Goal: Task Accomplishment & Management: Use online tool/utility

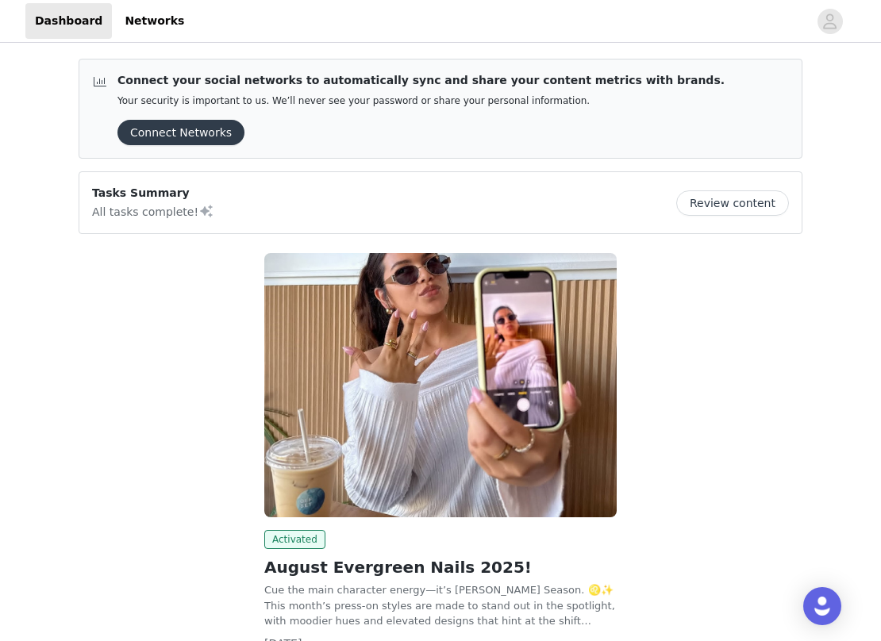
click at [179, 136] on button "Connect Networks" at bounding box center [181, 132] width 127 height 25
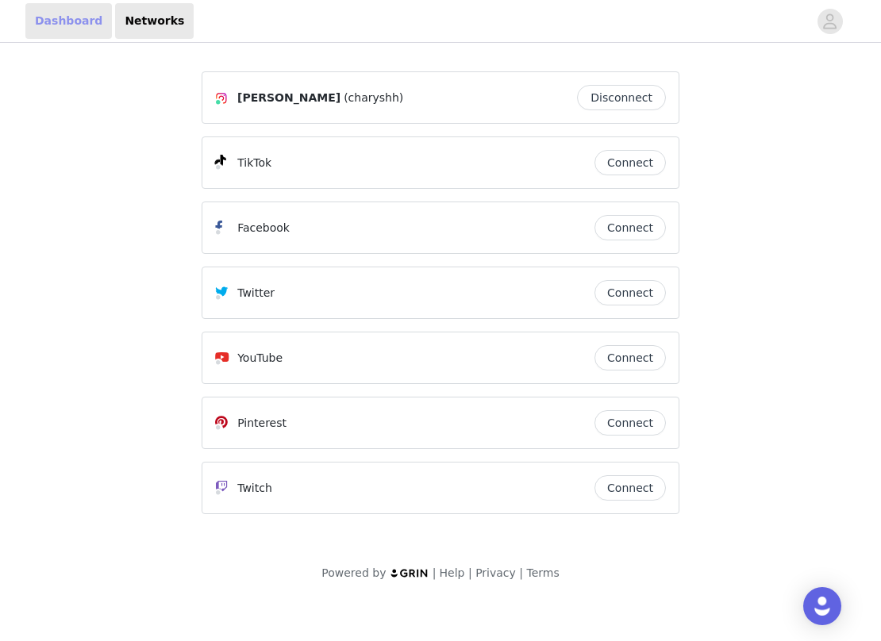
click at [82, 17] on link "Dashboard" at bounding box center [68, 21] width 87 height 36
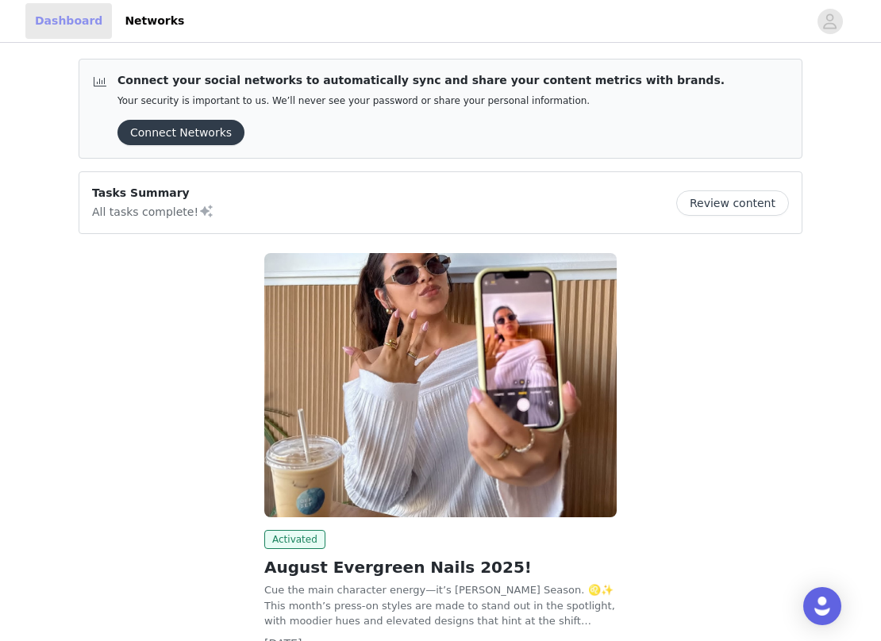
scroll to position [129, 0]
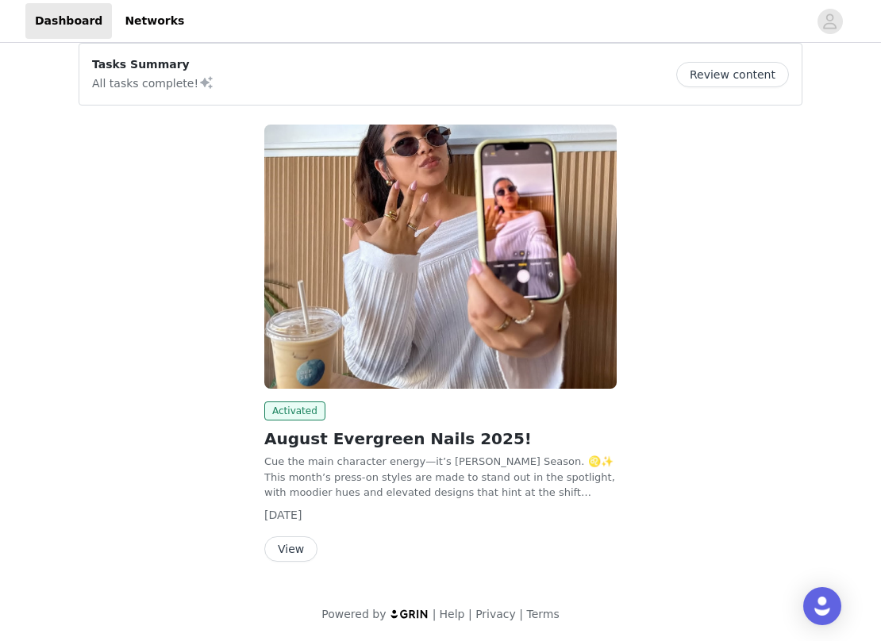
click at [750, 69] on button "Review content" at bounding box center [732, 74] width 113 height 25
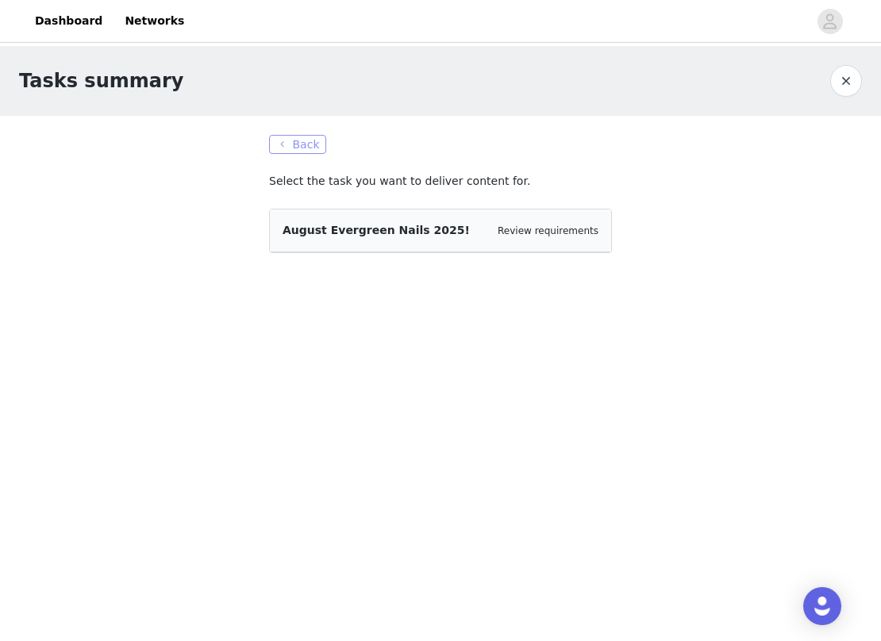
click at [302, 148] on button "Back" at bounding box center [297, 144] width 57 height 19
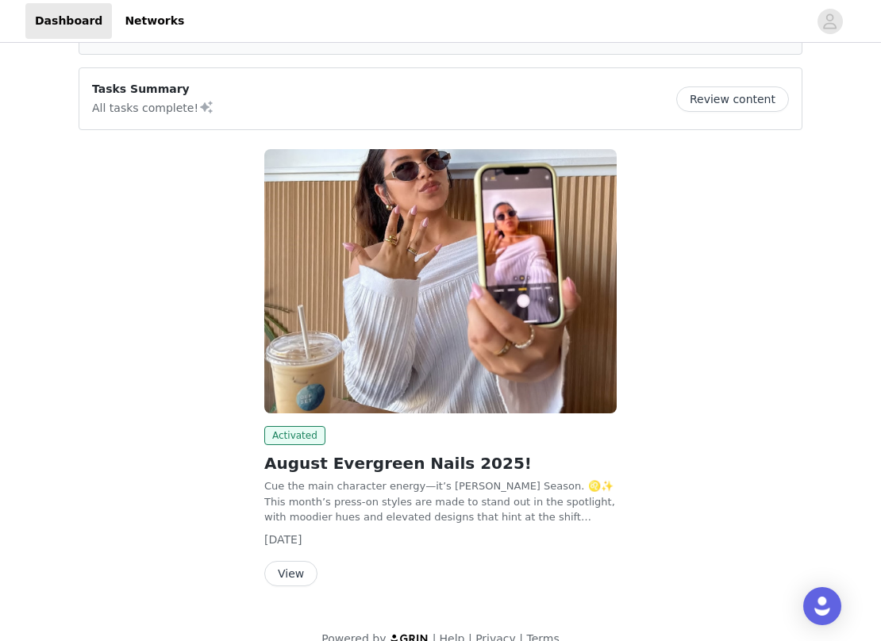
scroll to position [129, 0]
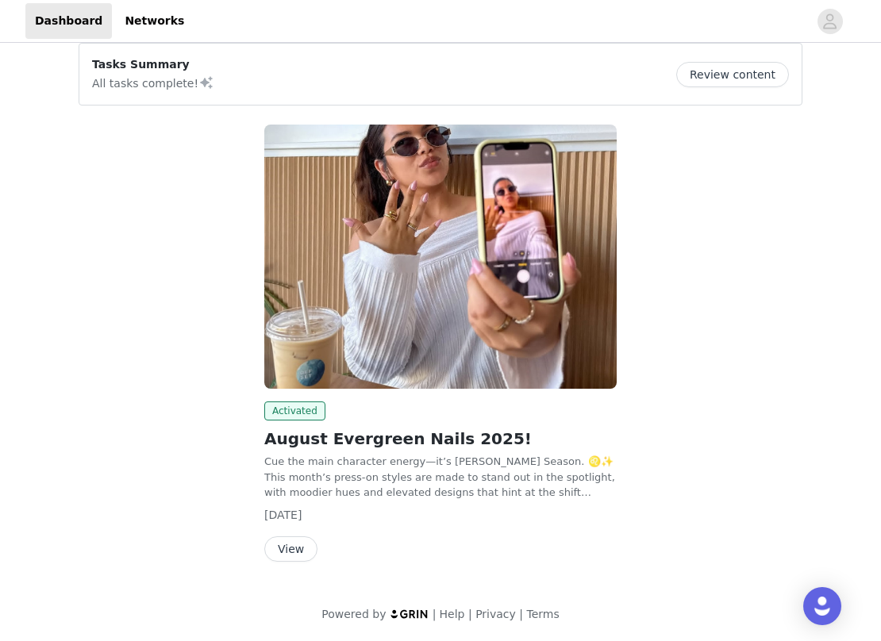
click at [287, 556] on button "View" at bounding box center [290, 549] width 53 height 25
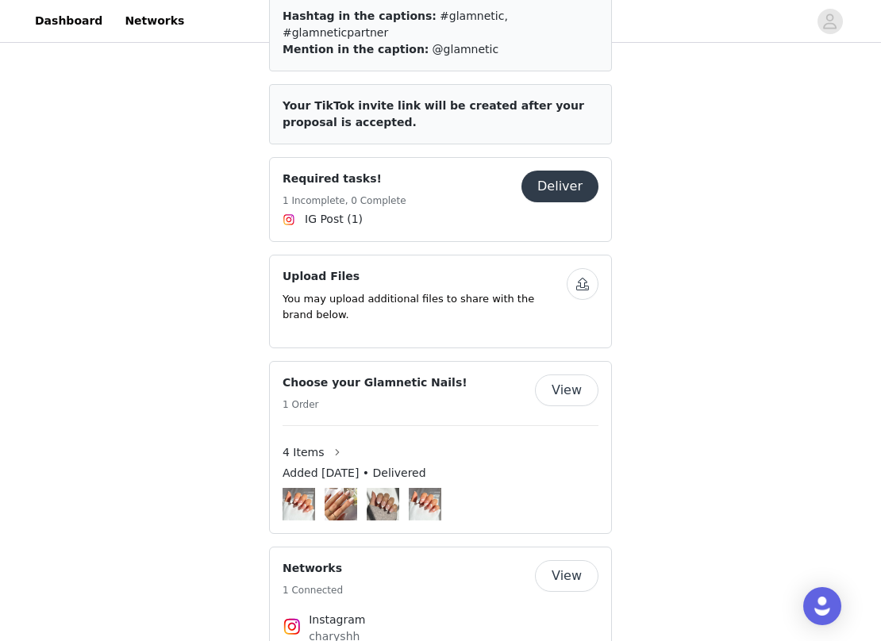
scroll to position [1625, 0]
click at [560, 171] on button "Deliver" at bounding box center [560, 187] width 77 height 32
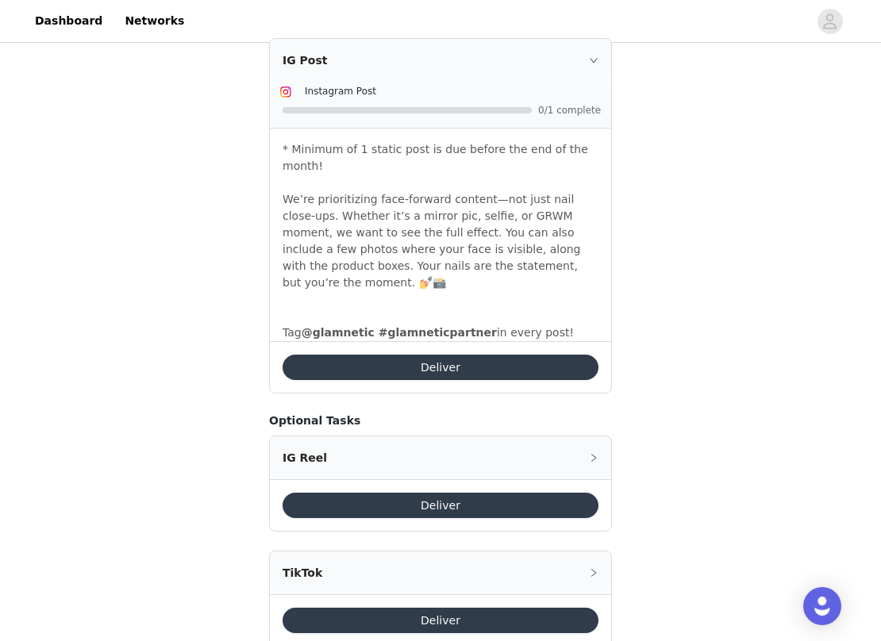
scroll to position [617, 0]
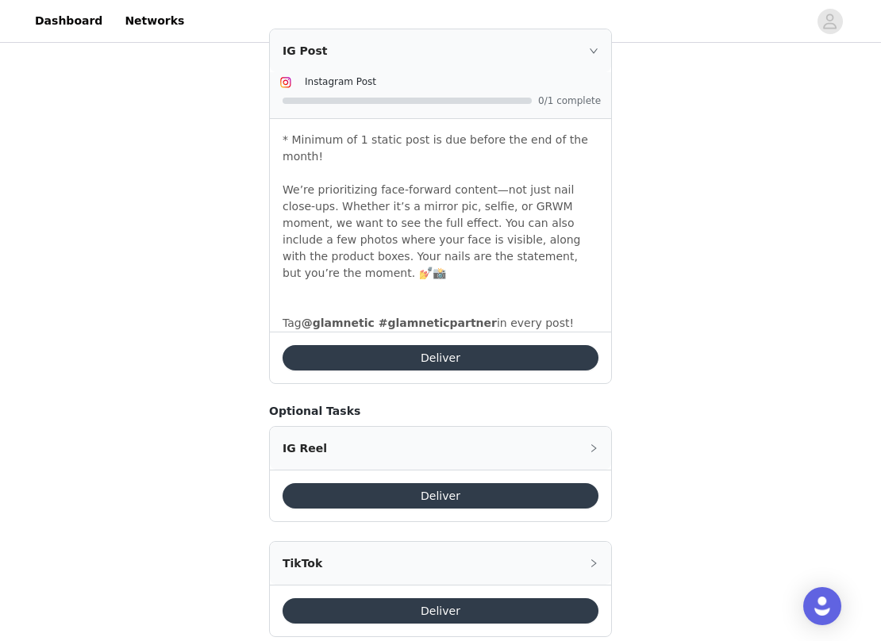
click at [459, 427] on div "IG Reel" at bounding box center [440, 448] width 341 height 43
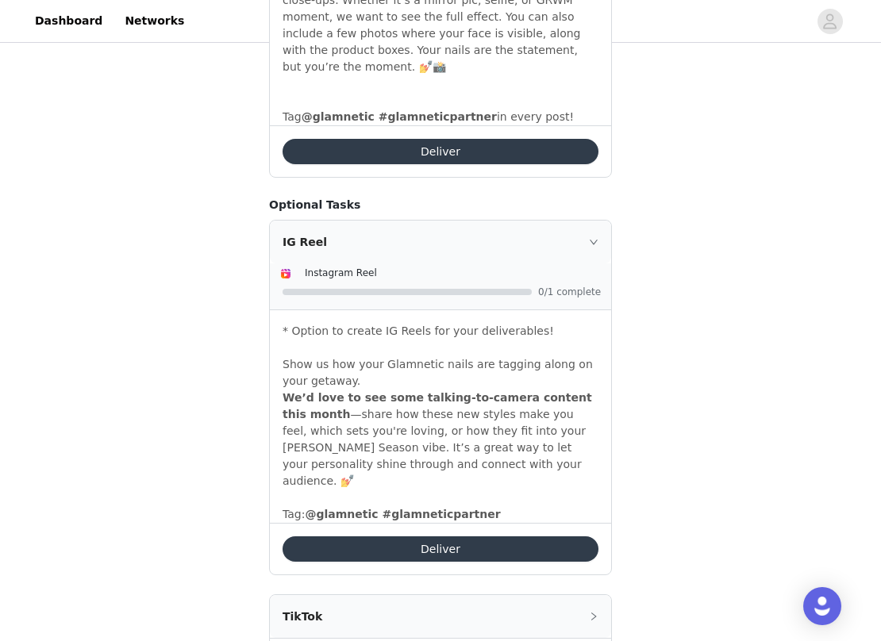
scroll to position [860, 0]
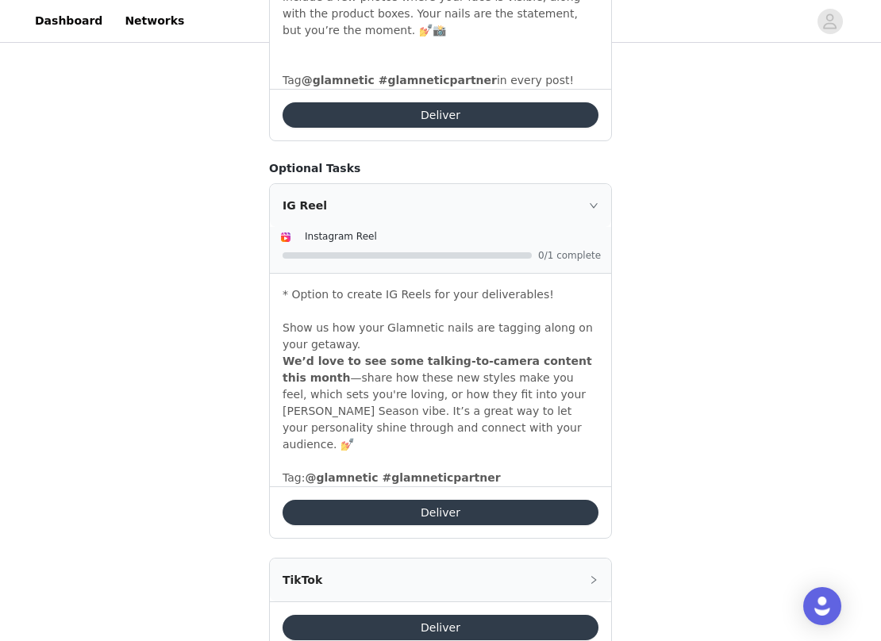
click at [457, 500] on button "Deliver" at bounding box center [441, 512] width 316 height 25
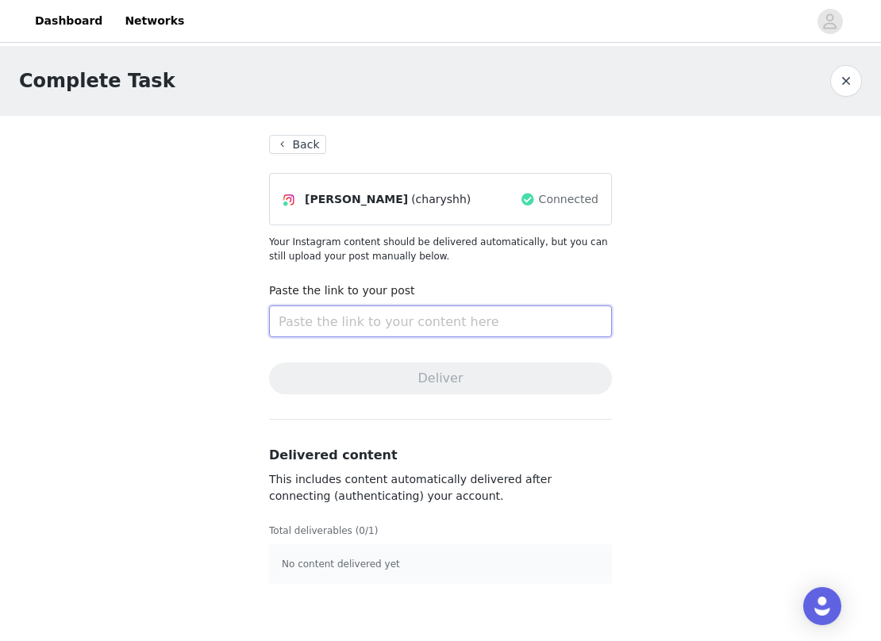
click at [396, 322] on input "text" at bounding box center [440, 322] width 343 height 32
paste input "[URL][DOMAIN_NAME]"
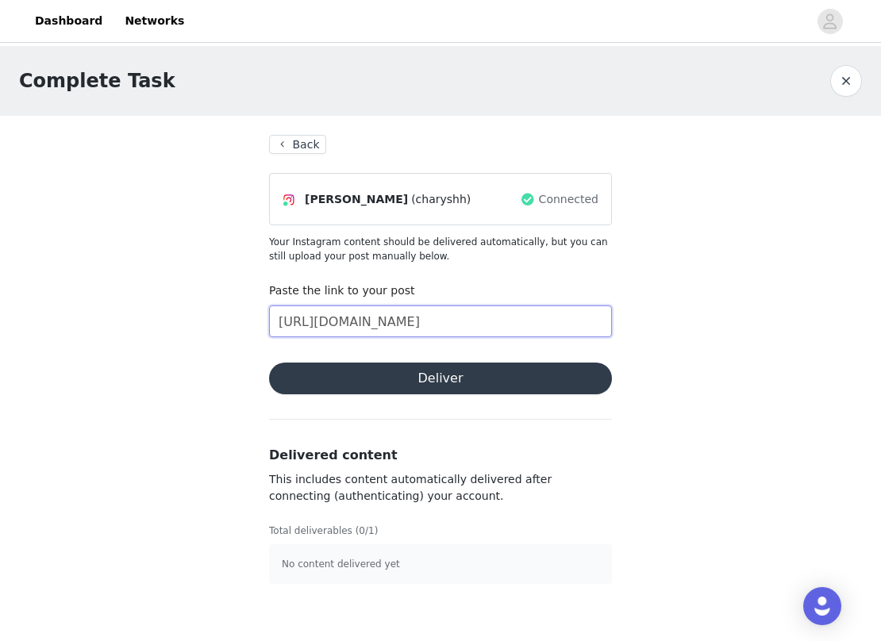
scroll to position [0, 293]
type input "[URL][DOMAIN_NAME]"
click at [447, 383] on button "Deliver" at bounding box center [440, 379] width 343 height 32
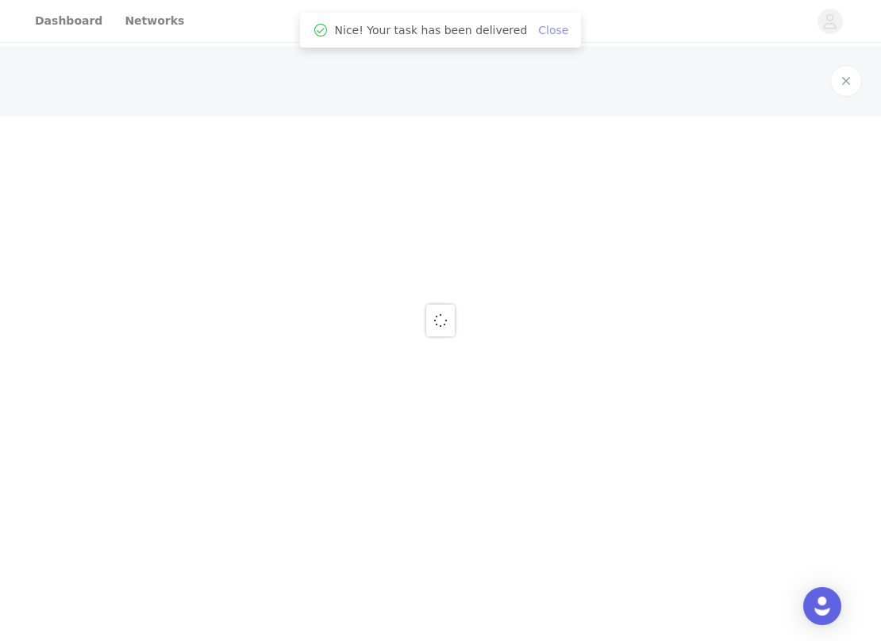
click at [552, 32] on link "Close" at bounding box center [553, 30] width 30 height 13
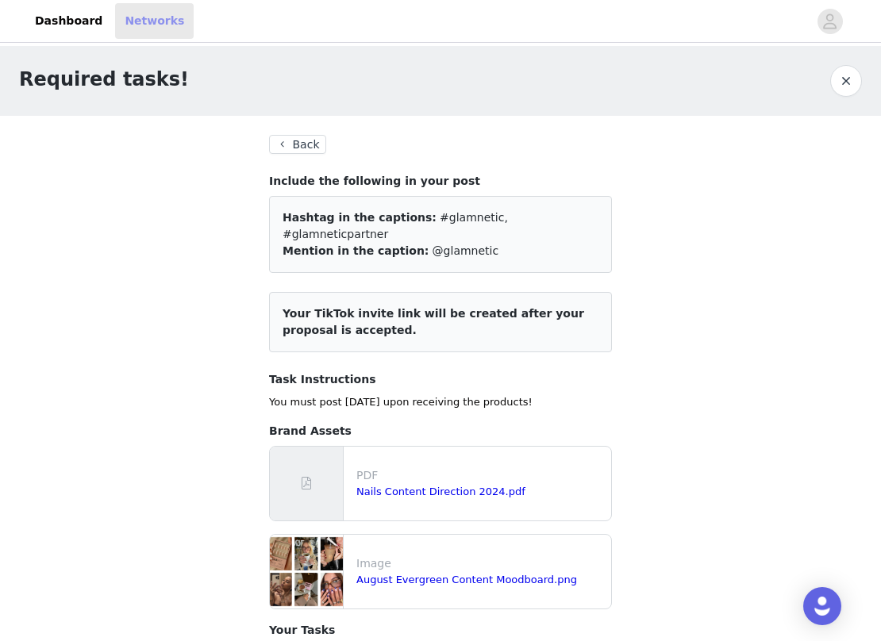
click at [126, 18] on link "Networks" at bounding box center [154, 21] width 79 height 36
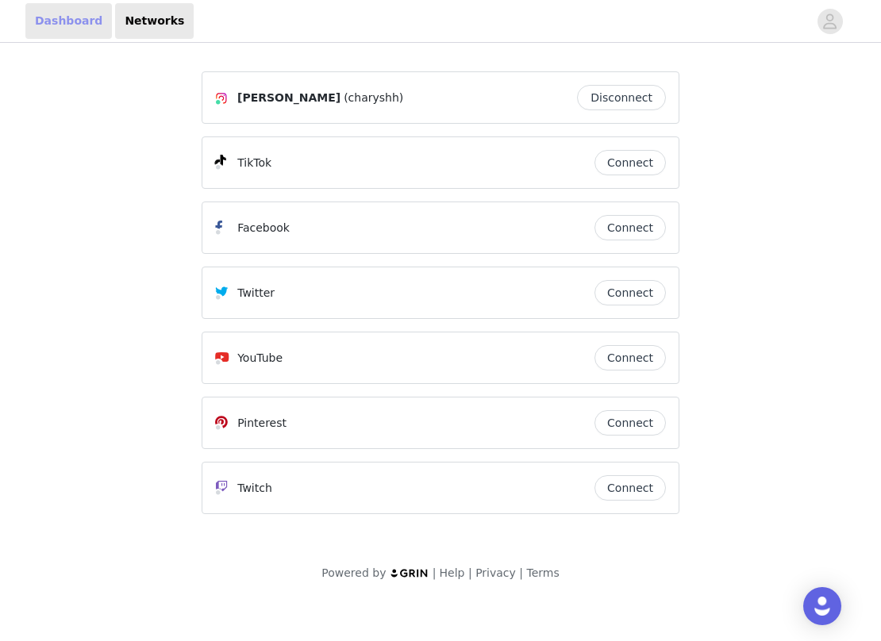
click at [72, 28] on link "Dashboard" at bounding box center [68, 21] width 87 height 36
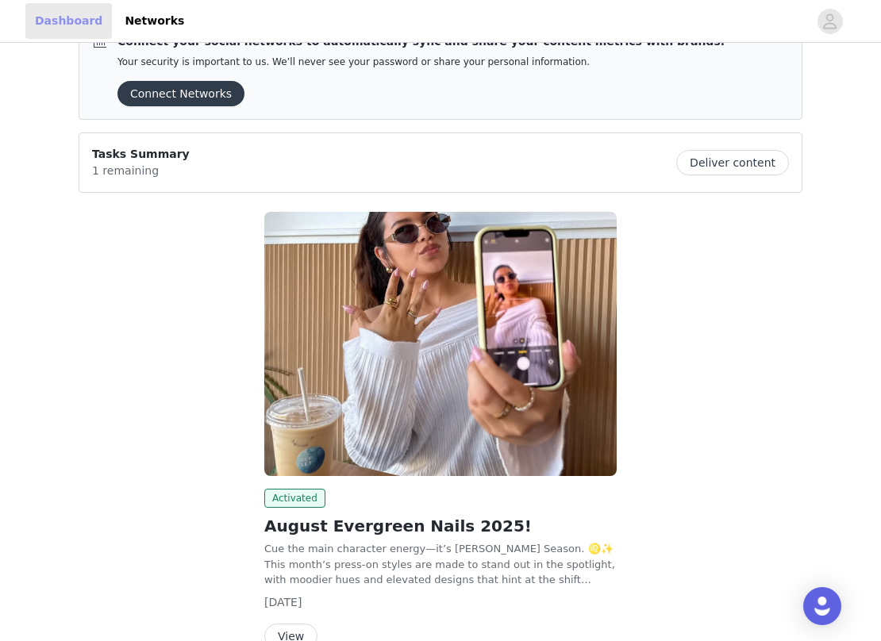
scroll to position [126, 0]
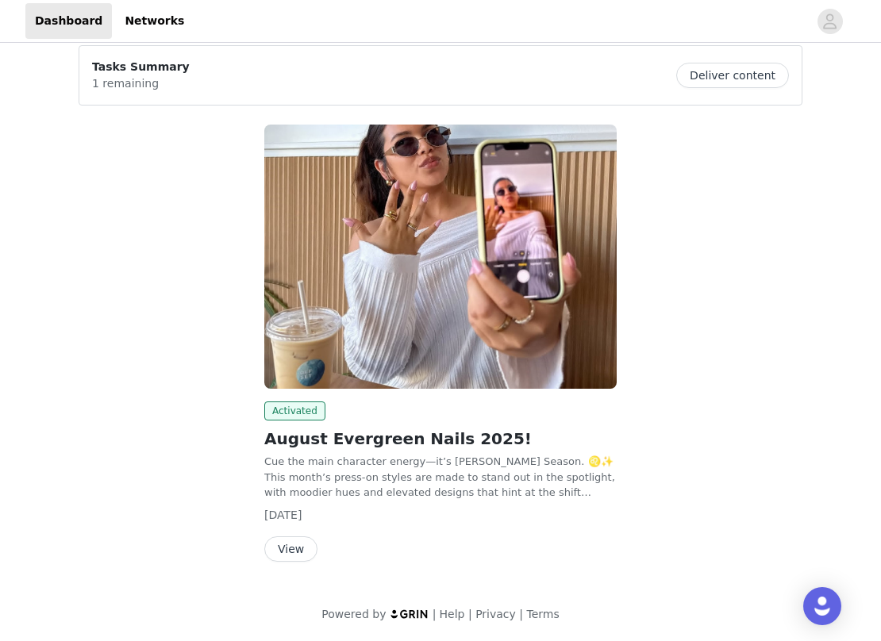
click at [298, 537] on button "View" at bounding box center [290, 549] width 53 height 25
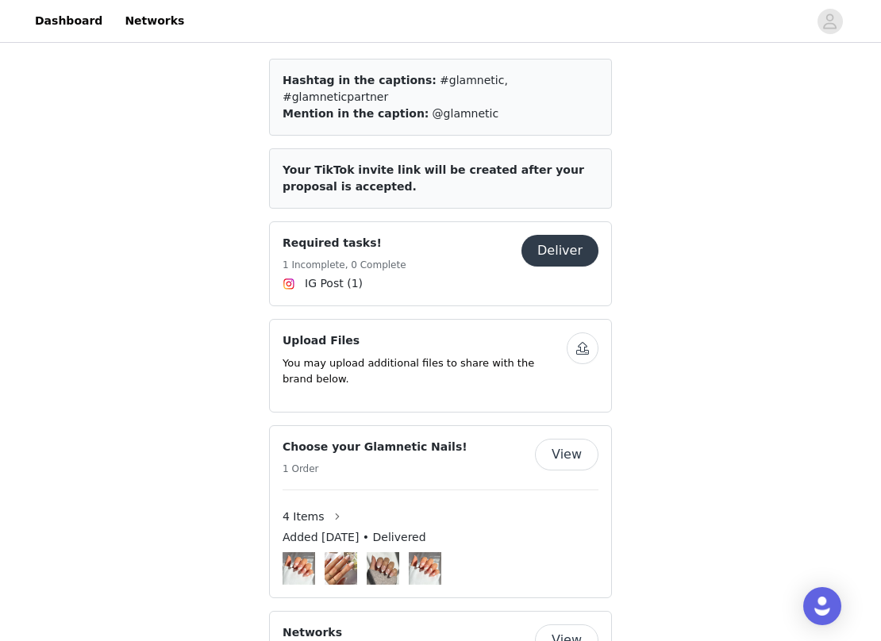
scroll to position [1551, 0]
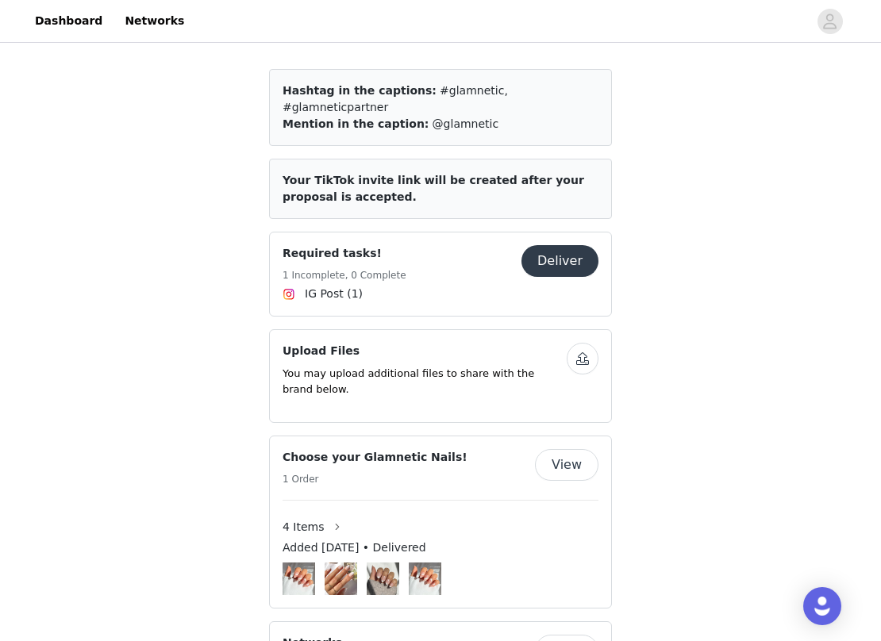
click at [554, 245] on button "Deliver" at bounding box center [560, 261] width 77 height 32
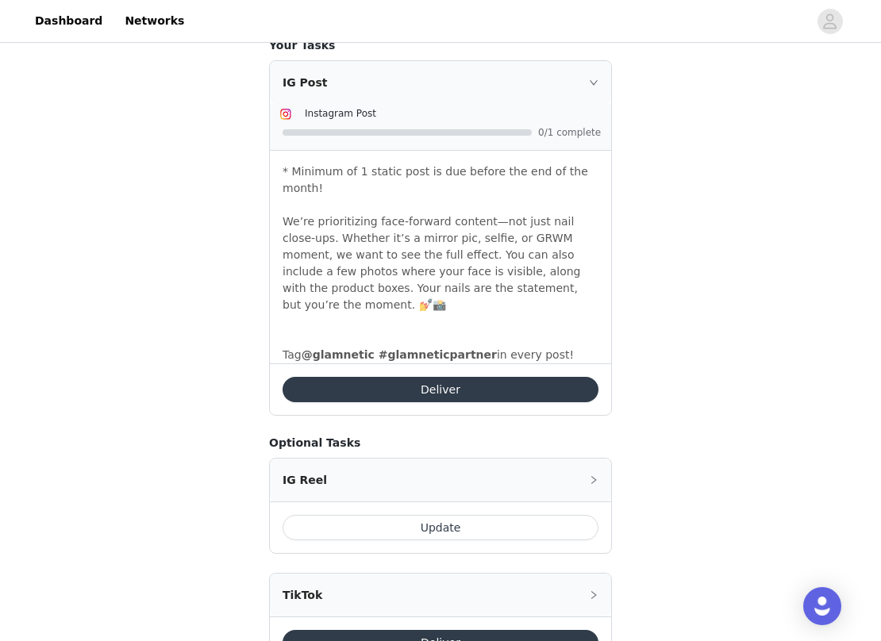
scroll to position [617, 0]
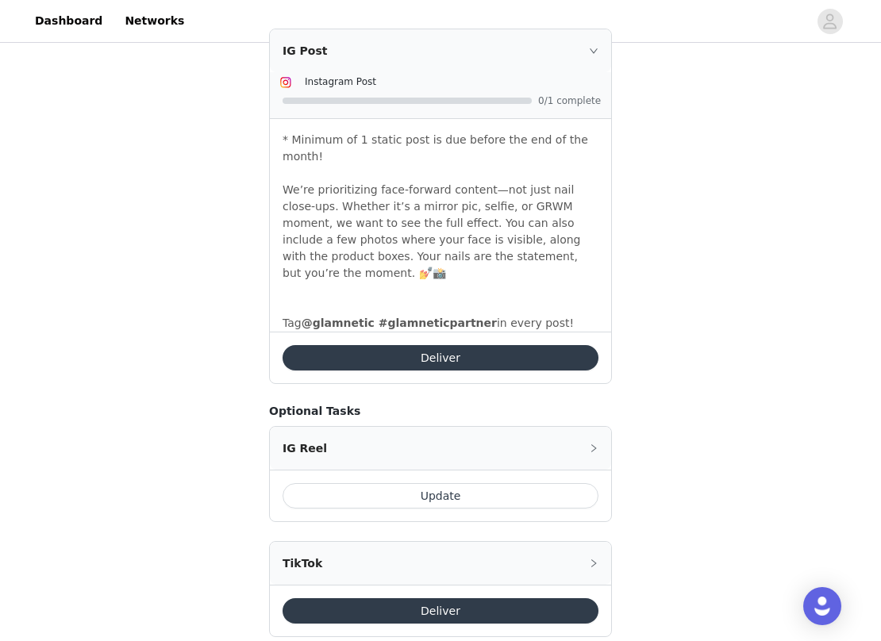
click at [514, 345] on button "Deliver" at bounding box center [441, 357] width 316 height 25
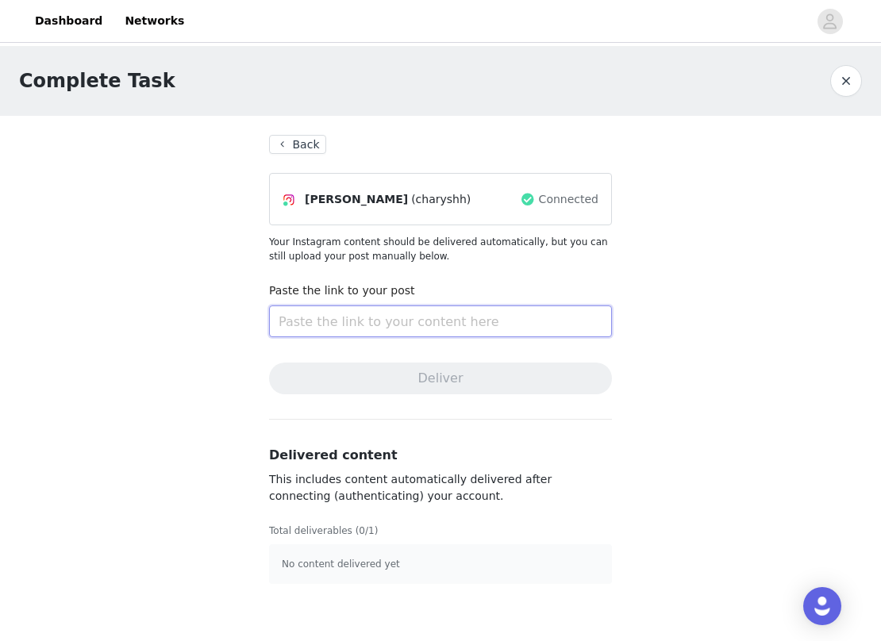
click at [410, 317] on input "text" at bounding box center [440, 322] width 343 height 32
paste input "[URL][DOMAIN_NAME]"
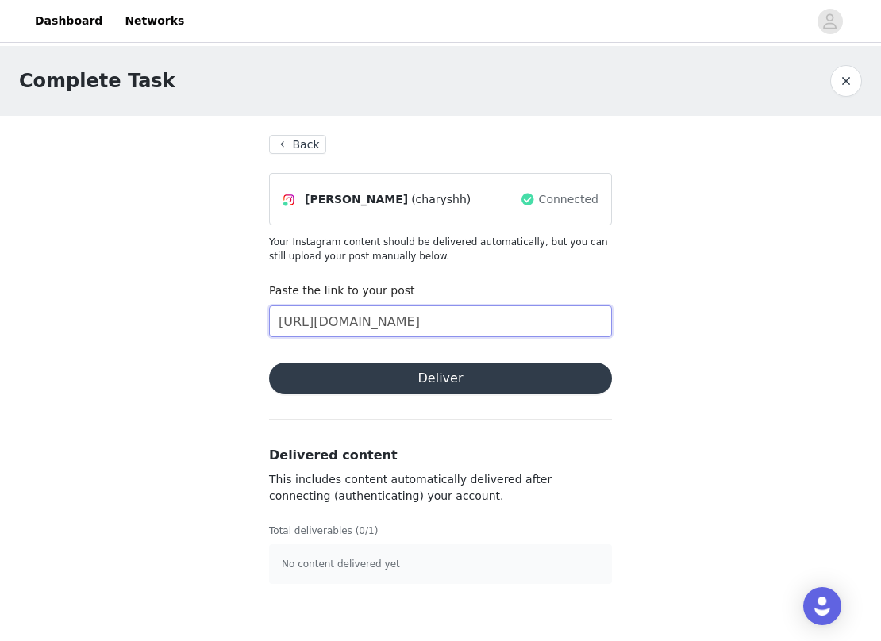
type input "[URL][DOMAIN_NAME]"
click at [430, 378] on button "Deliver" at bounding box center [440, 379] width 343 height 32
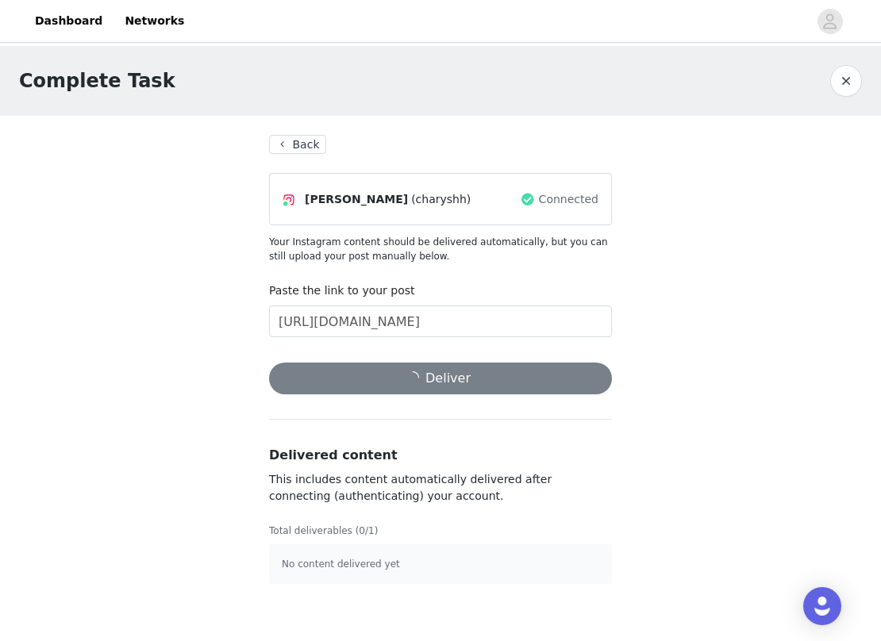
scroll to position [0, 0]
